Goal: Transaction & Acquisition: Purchase product/service

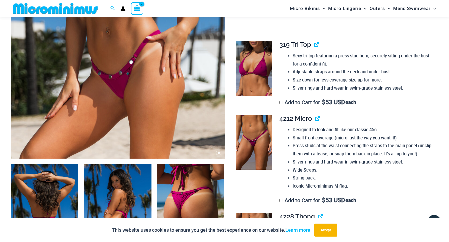
scroll to position [185, 0]
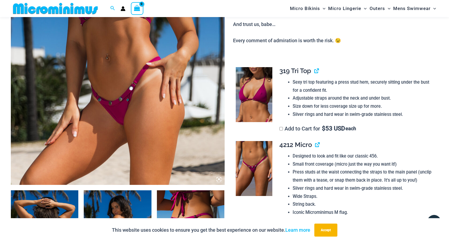
click at [172, 83] on img at bounding box center [118, 24] width 214 height 321
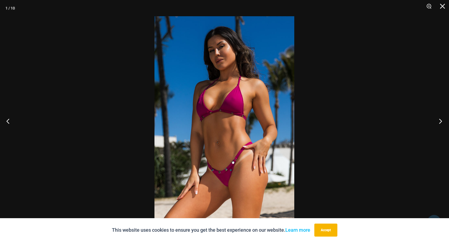
click at [440, 122] on button "Next" at bounding box center [439, 121] width 20 height 27
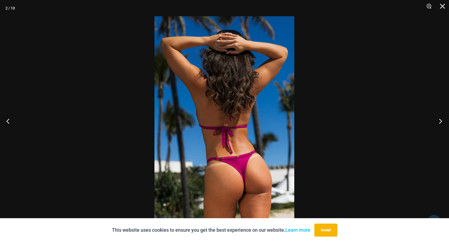
click at [440, 120] on button "Next" at bounding box center [439, 121] width 20 height 27
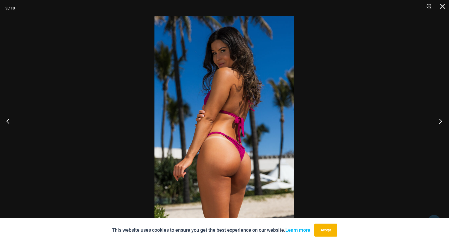
click at [440, 120] on button "Next" at bounding box center [439, 121] width 20 height 27
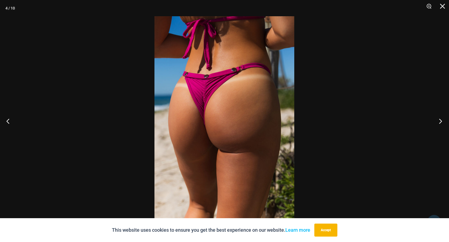
click at [440, 120] on button "Next" at bounding box center [439, 121] width 20 height 27
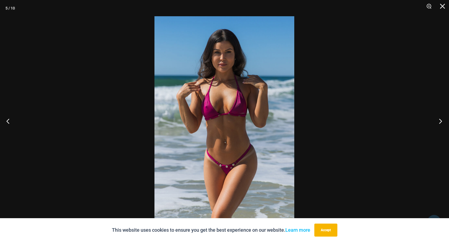
click at [440, 120] on button "Next" at bounding box center [439, 121] width 20 height 27
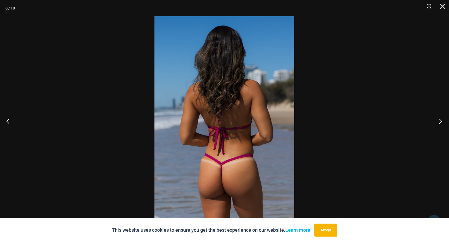
click at [439, 121] on button "Next" at bounding box center [439, 121] width 20 height 27
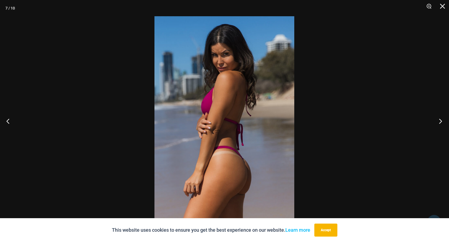
click at [440, 122] on button "Next" at bounding box center [439, 121] width 20 height 27
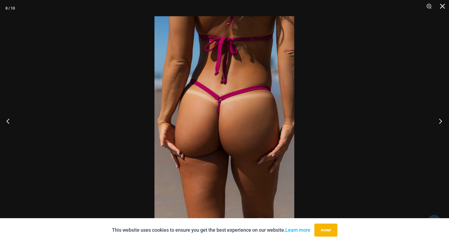
click at [440, 122] on button "Next" at bounding box center [439, 121] width 20 height 27
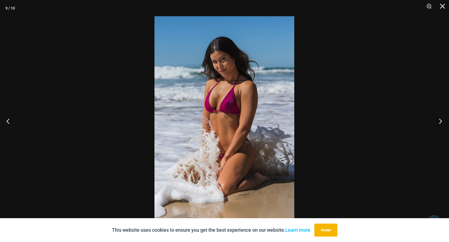
click at [440, 122] on button "Next" at bounding box center [439, 121] width 20 height 27
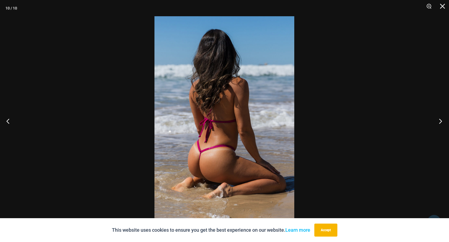
click at [440, 122] on button "Next" at bounding box center [439, 121] width 20 height 27
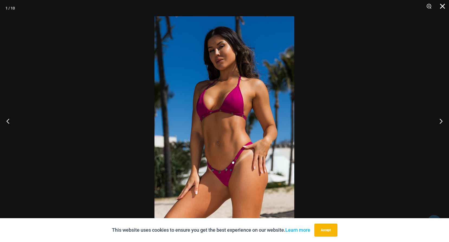
click at [442, 4] on button "Close" at bounding box center [441, 8] width 14 height 16
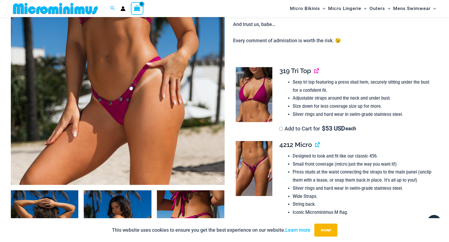
click at [315, 70] on link "View product" at bounding box center [315, 71] width 0 height 8
click at [315, 145] on link "View product" at bounding box center [315, 145] width 0 height 8
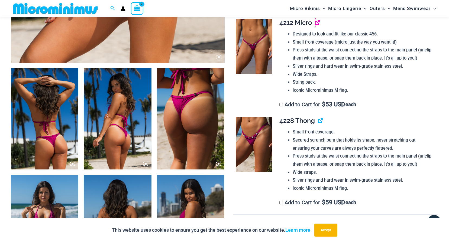
scroll to position [321, 0]
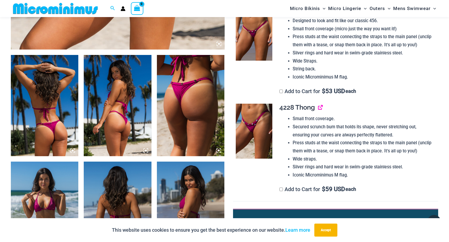
click at [318, 108] on link "View product" at bounding box center [318, 108] width 0 height 8
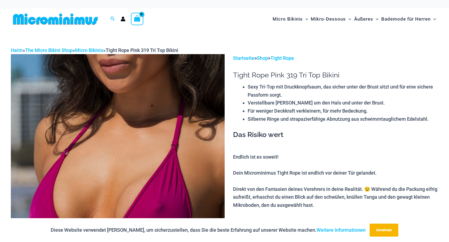
click at [105, 150] on img at bounding box center [118, 214] width 214 height 321
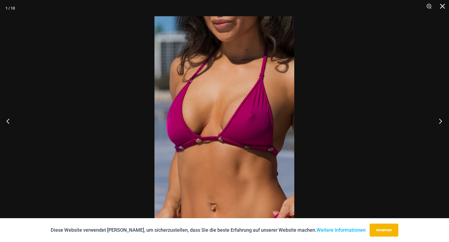
click at [440, 119] on button "Nächster" at bounding box center [439, 121] width 20 height 27
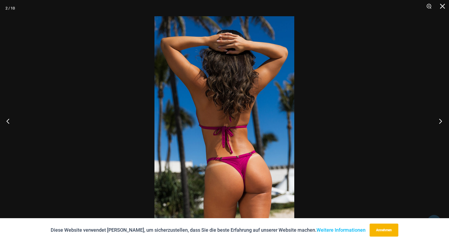
click at [441, 120] on button "Nächster" at bounding box center [439, 121] width 20 height 27
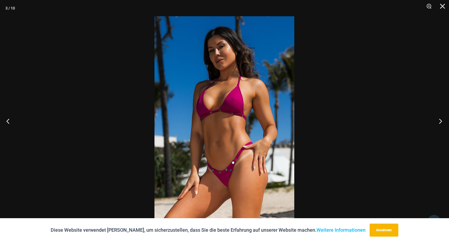
click at [441, 120] on button "Nächster" at bounding box center [439, 121] width 20 height 27
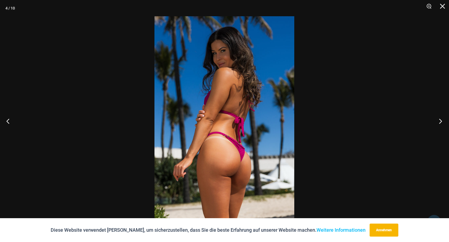
click at [441, 120] on button "Nächster" at bounding box center [439, 121] width 20 height 27
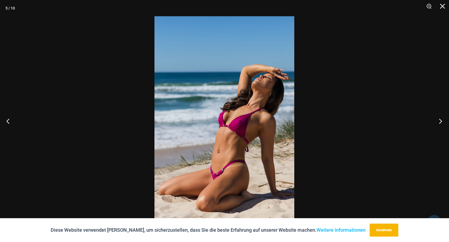
click at [439, 120] on button "Nächster" at bounding box center [439, 121] width 20 height 27
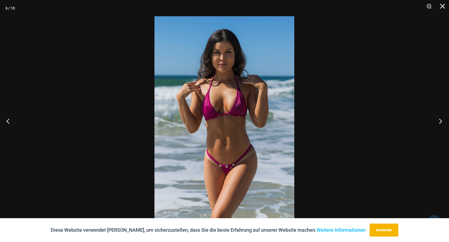
click at [439, 120] on button "Nächster" at bounding box center [439, 121] width 20 height 27
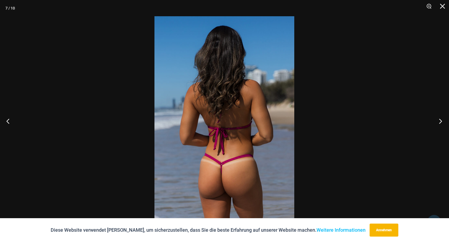
click at [439, 120] on button "Nächster" at bounding box center [439, 121] width 20 height 27
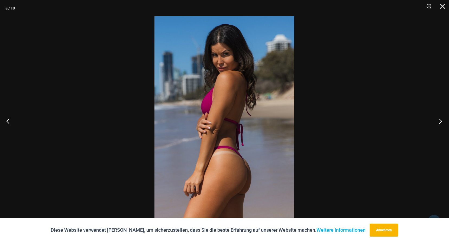
click at [439, 120] on button "Nächster" at bounding box center [439, 121] width 20 height 27
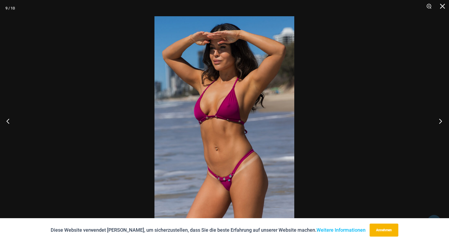
click at [441, 121] on button "Nächster" at bounding box center [439, 121] width 20 height 27
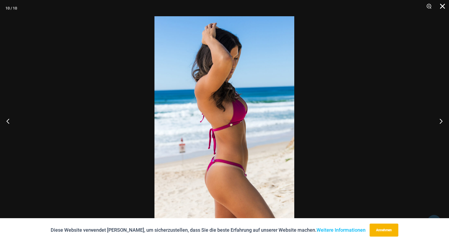
click at [443, 6] on button "Schließen" at bounding box center [441, 8] width 14 height 16
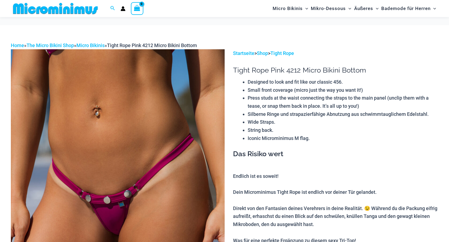
scroll to position [27, 0]
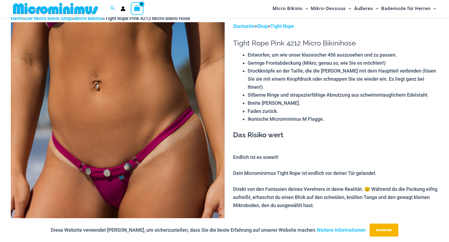
click at [125, 117] on img at bounding box center [118, 182] width 214 height 321
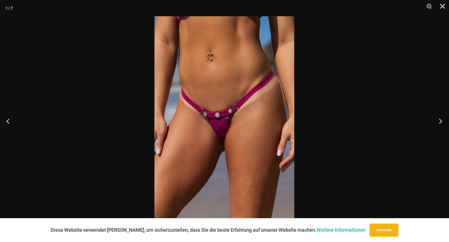
click at [441, 121] on button "Nächster" at bounding box center [439, 121] width 20 height 27
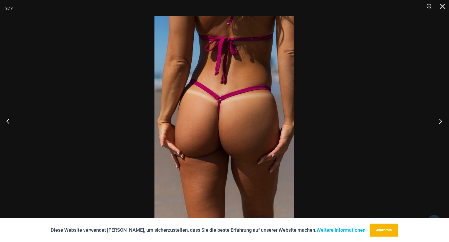
click at [438, 121] on button "Nächster" at bounding box center [439, 121] width 20 height 27
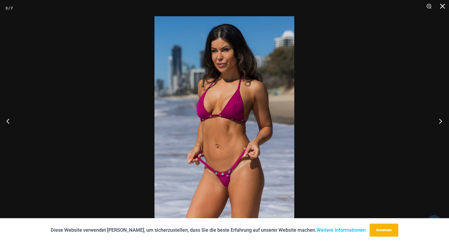
click at [441, 120] on button "Nächster" at bounding box center [439, 121] width 20 height 27
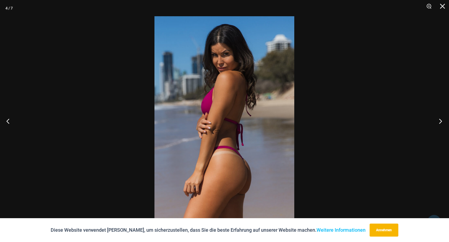
click at [441, 120] on button "Nächster" at bounding box center [439, 121] width 20 height 27
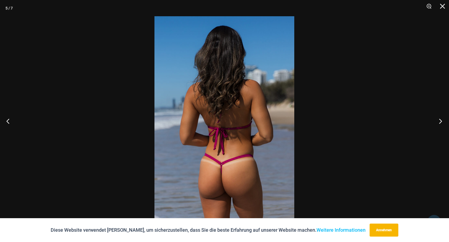
click at [441, 120] on button "Nächster" at bounding box center [439, 121] width 20 height 27
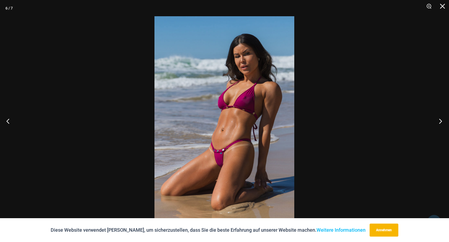
click at [442, 121] on button "Nächster" at bounding box center [439, 121] width 20 height 27
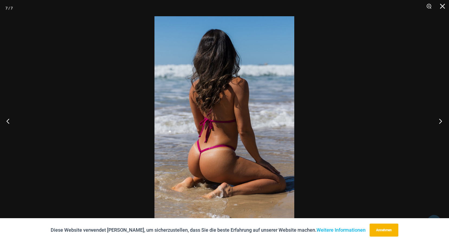
click at [440, 121] on button "Nächster" at bounding box center [439, 121] width 20 height 27
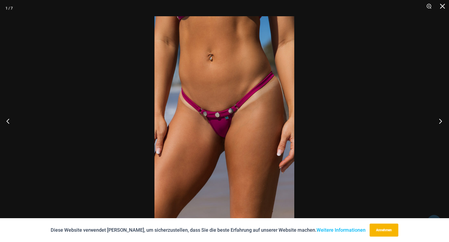
click at [440, 121] on button "Nächster" at bounding box center [439, 121] width 20 height 27
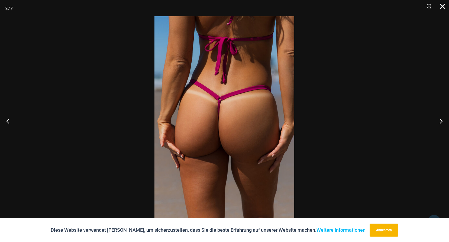
click at [442, 4] on button "Schließen" at bounding box center [441, 8] width 14 height 16
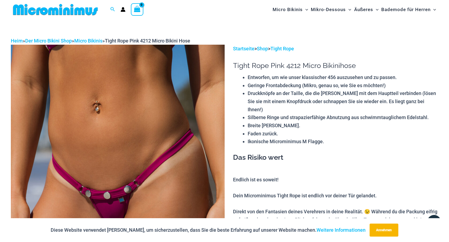
scroll to position [0, 0]
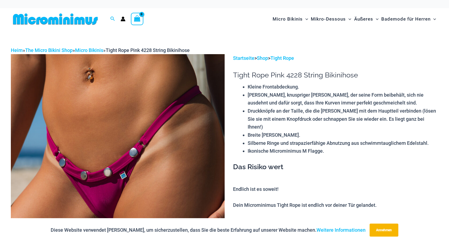
click at [130, 127] on img at bounding box center [118, 214] width 214 height 321
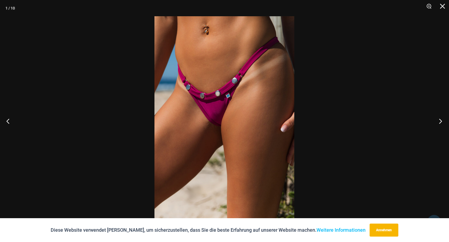
click at [440, 120] on button "Nächster" at bounding box center [439, 121] width 20 height 27
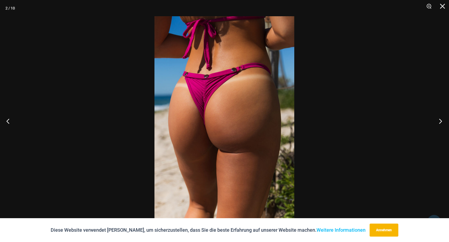
click at [440, 120] on button "Nächster" at bounding box center [439, 121] width 20 height 27
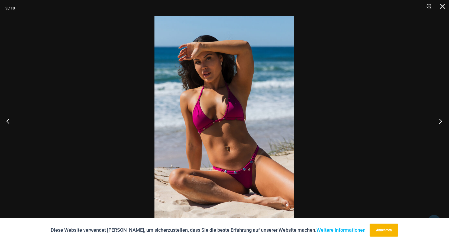
click at [437, 121] on button "Nächster" at bounding box center [439, 121] width 20 height 27
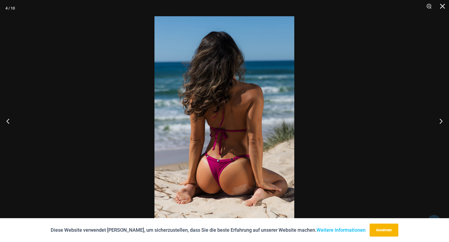
click at [439, 123] on button "Nächster" at bounding box center [439, 121] width 20 height 27
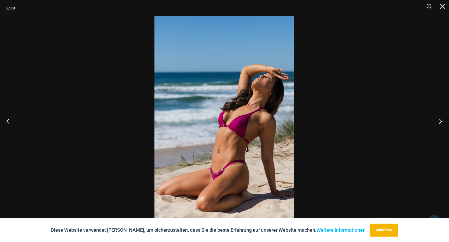
click at [439, 122] on button "Nächster" at bounding box center [439, 121] width 20 height 27
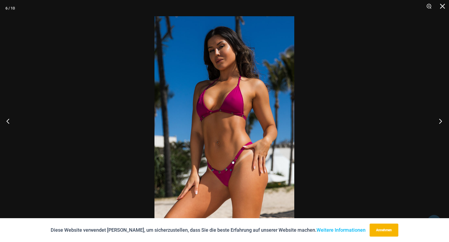
click at [439, 122] on button "Nächster" at bounding box center [439, 121] width 20 height 27
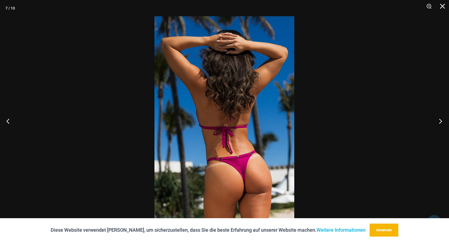
click at [439, 122] on button "Nächster" at bounding box center [439, 121] width 20 height 27
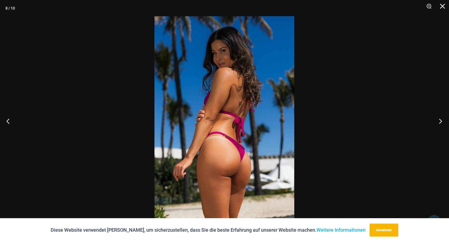
click at [439, 122] on button "Nächster" at bounding box center [439, 121] width 20 height 27
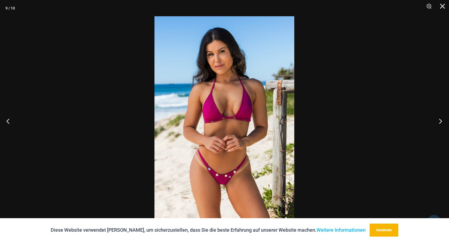
click at [439, 122] on button "Nächster" at bounding box center [439, 121] width 20 height 27
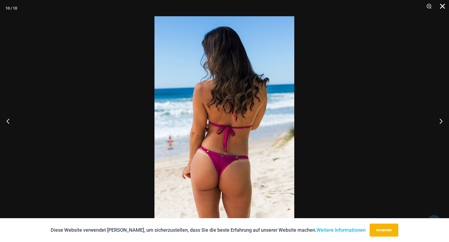
click at [440, 8] on button "Schließen" at bounding box center [441, 8] width 14 height 16
